Goal: Task Accomplishment & Management: Use online tool/utility

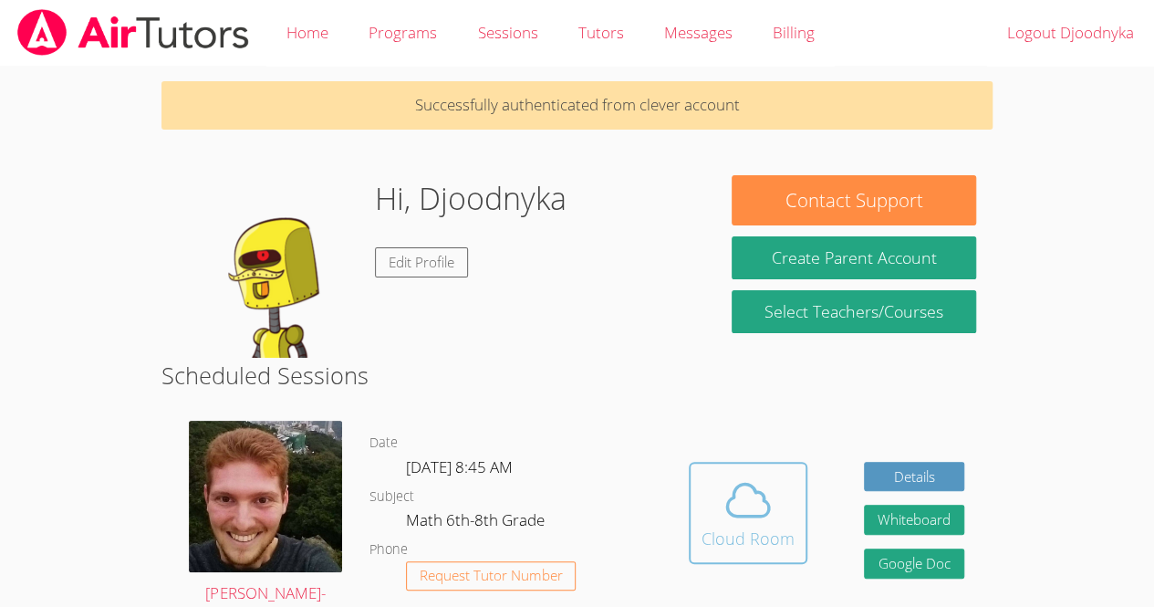
click at [742, 527] on div "Cloud Room" at bounding box center [747, 538] width 93 height 26
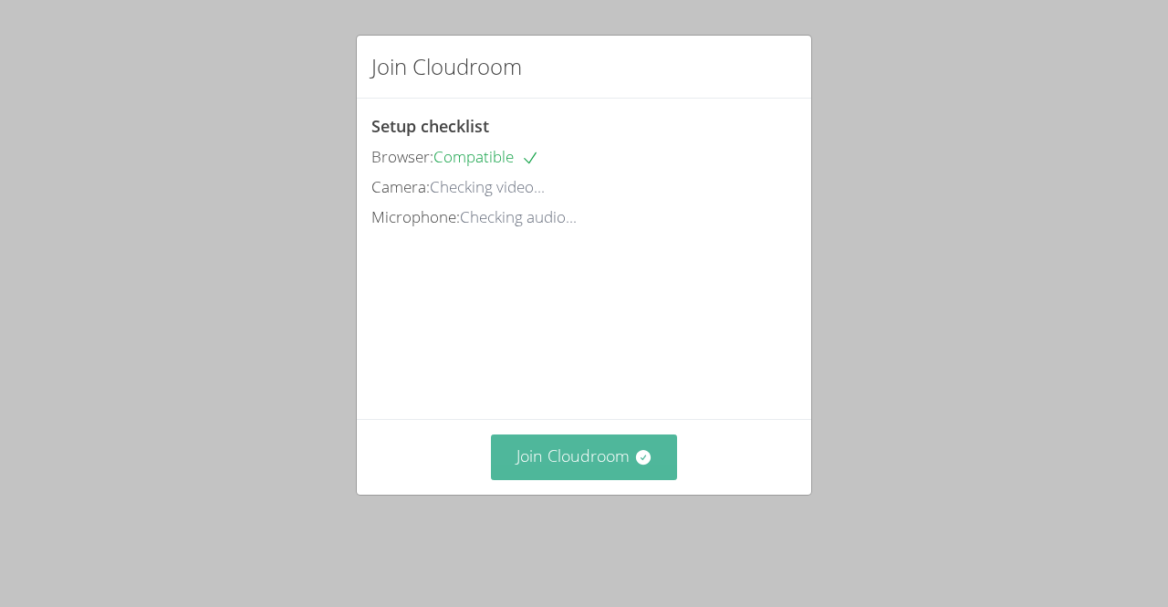
click at [521, 479] on button "Join Cloudroom" at bounding box center [584, 456] width 187 height 45
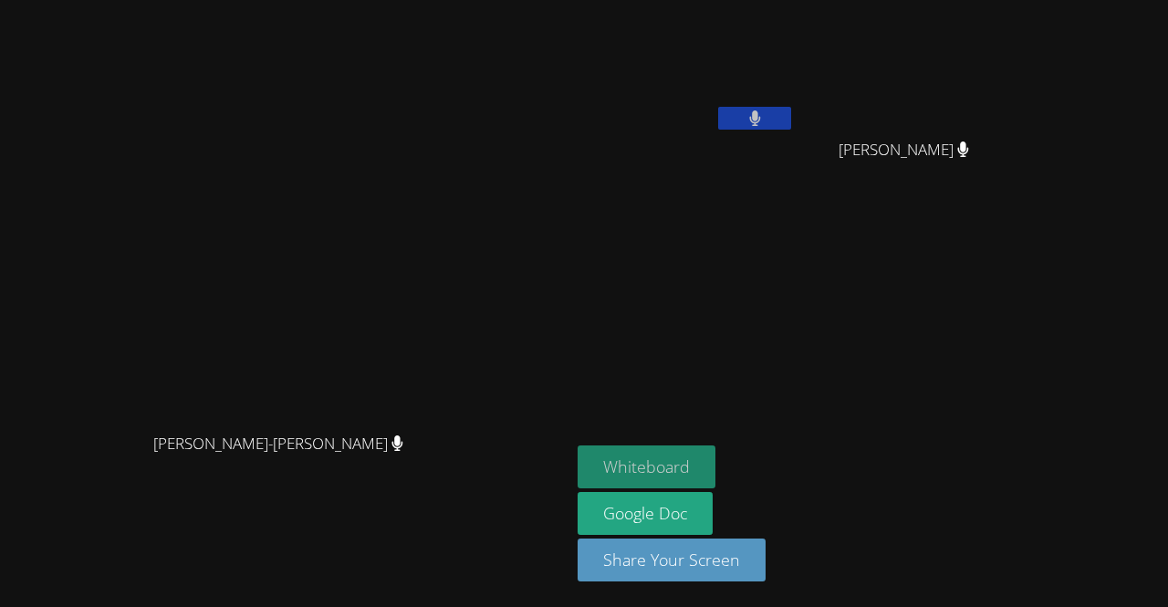
click at [715, 462] on button "Whiteboard" at bounding box center [646, 466] width 138 height 43
